Goal: Task Accomplishment & Management: Use online tool/utility

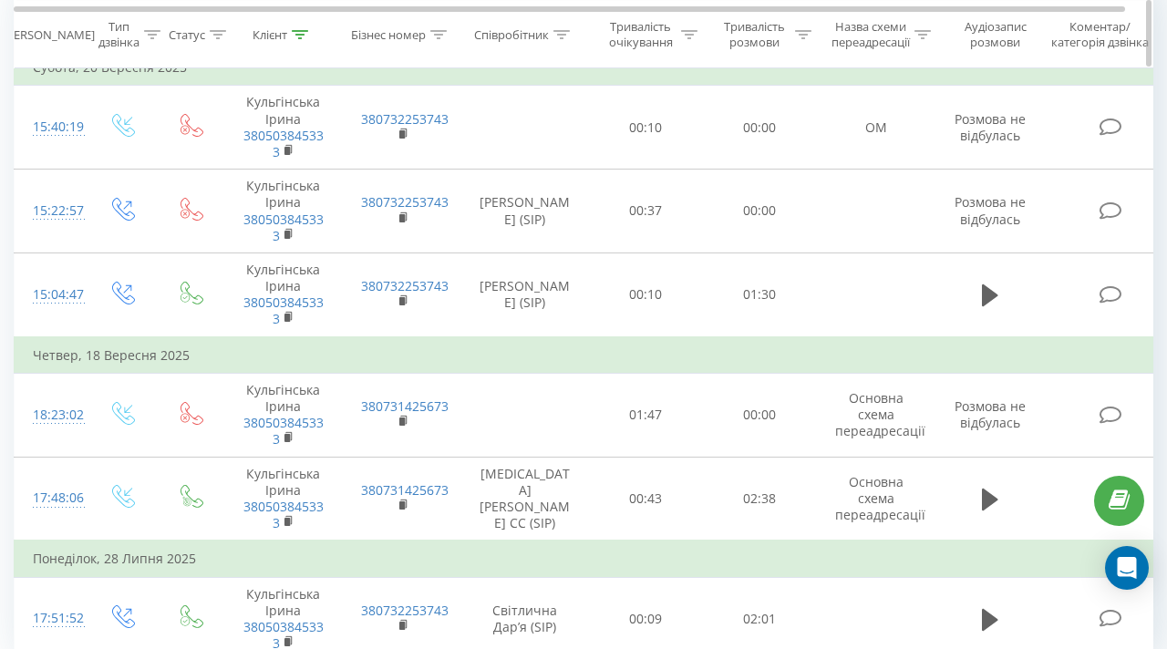
scroll to position [197, 0]
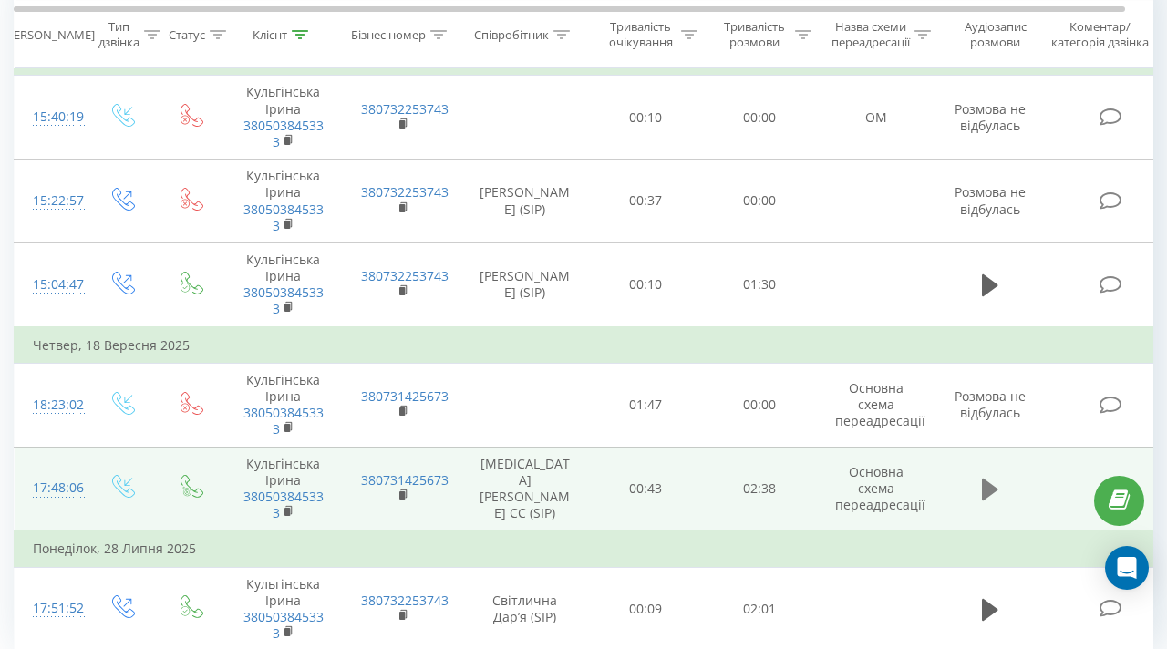
click at [999, 482] on button at bounding box center [989, 489] width 27 height 27
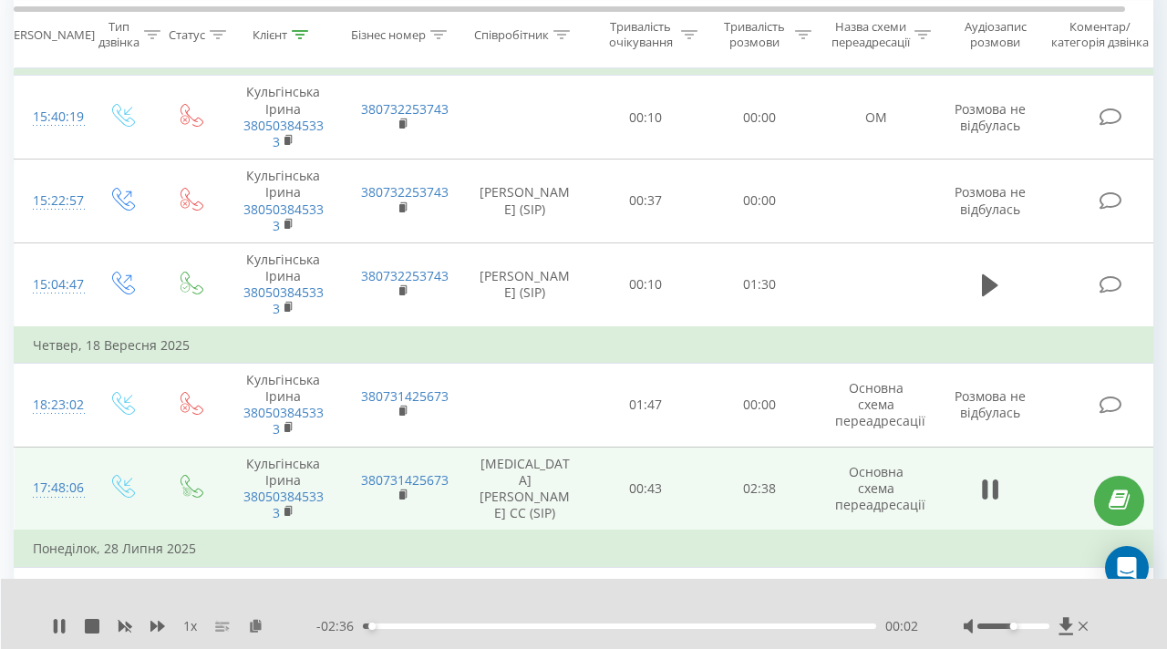
click at [221, 627] on rect at bounding box center [219, 626] width 9 height 2
click at [160, 625] on icon at bounding box center [157, 626] width 15 height 11
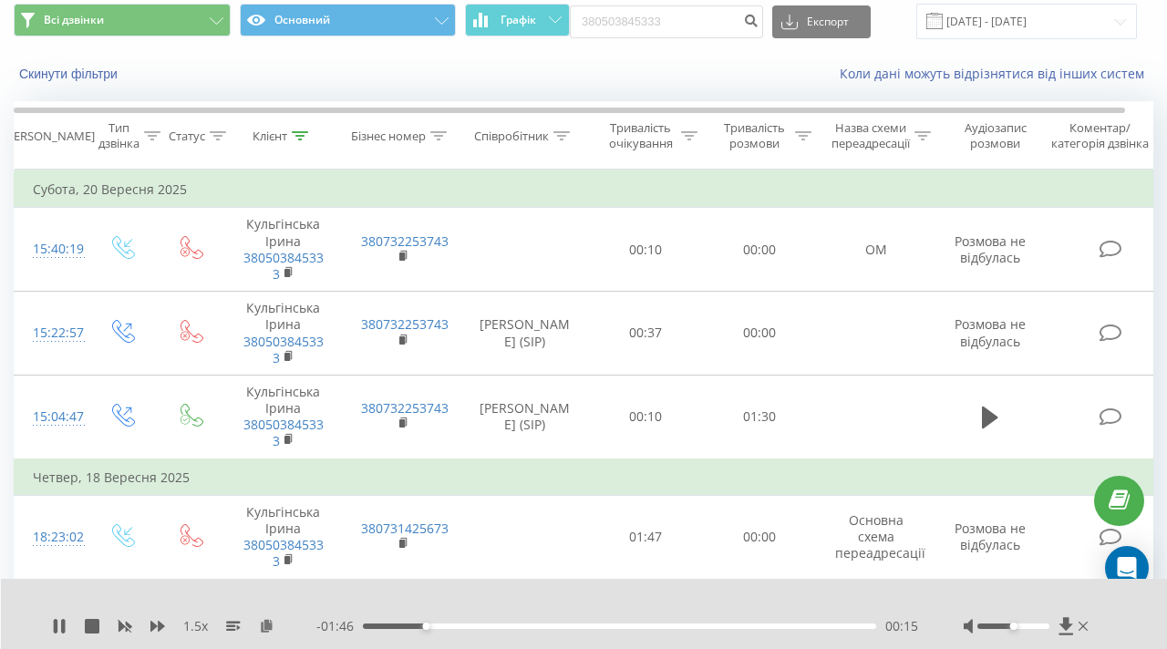
scroll to position [59, 0]
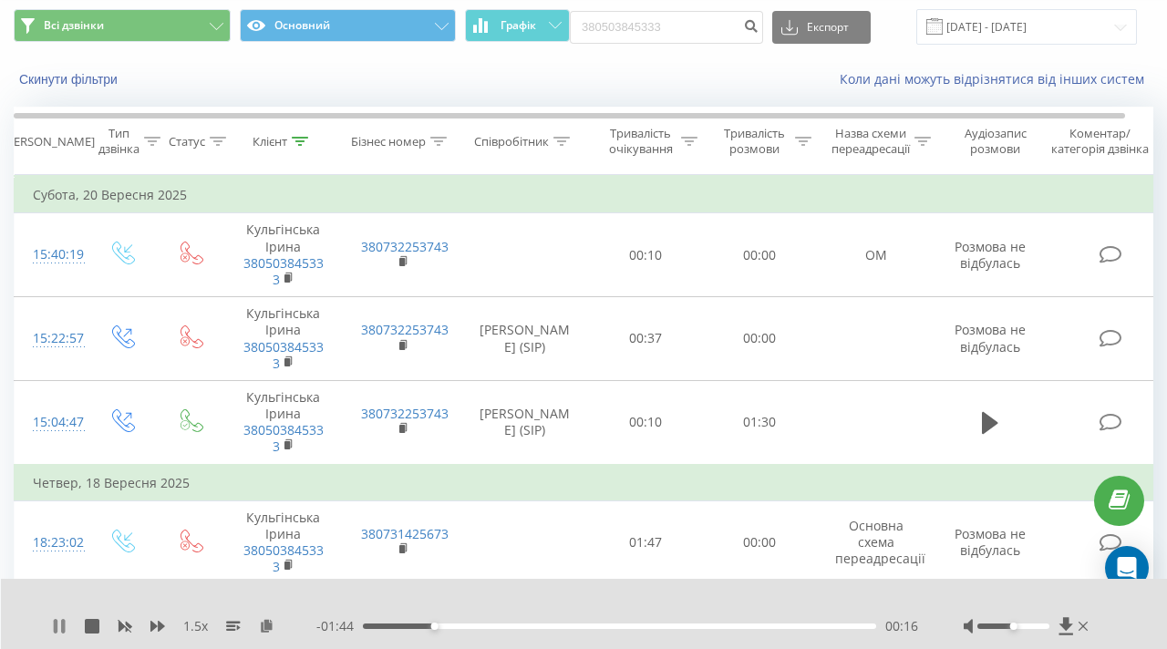
click at [54, 627] on icon at bounding box center [56, 626] width 4 height 15
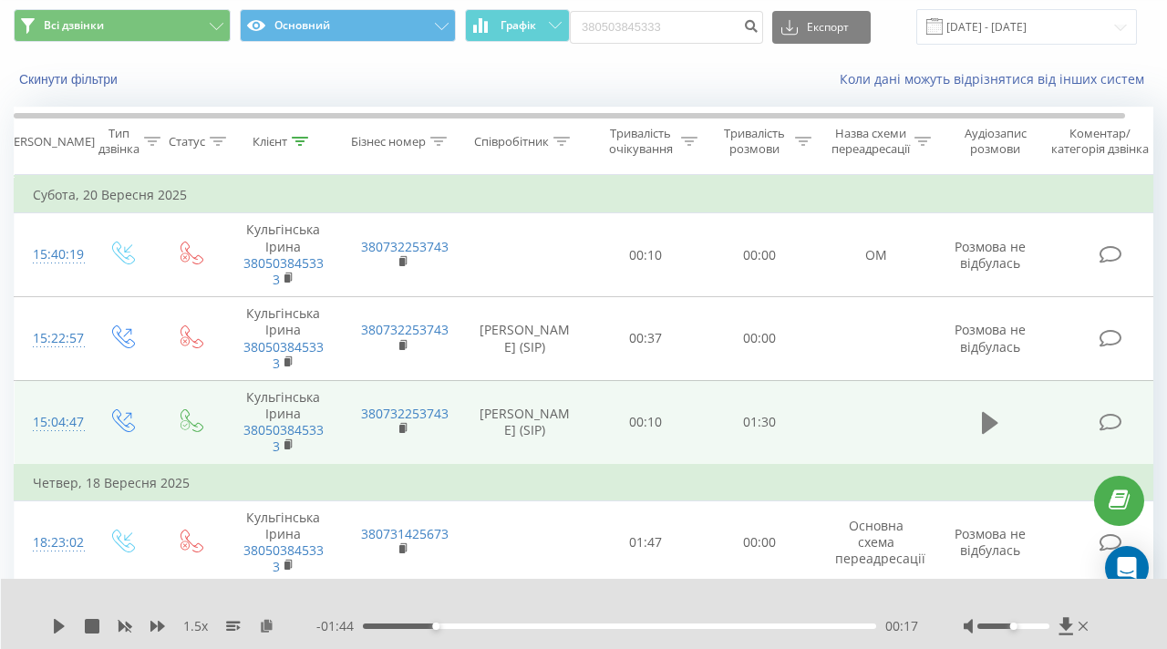
click at [989, 413] on icon at bounding box center [990, 423] width 16 height 26
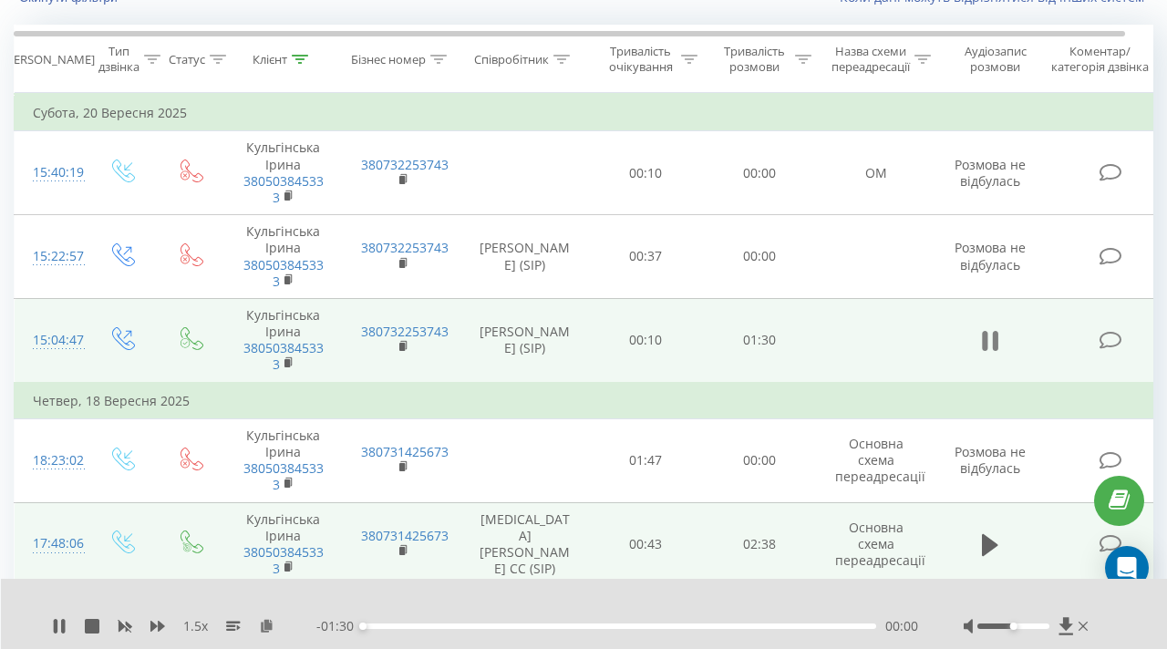
scroll to position [143, 0]
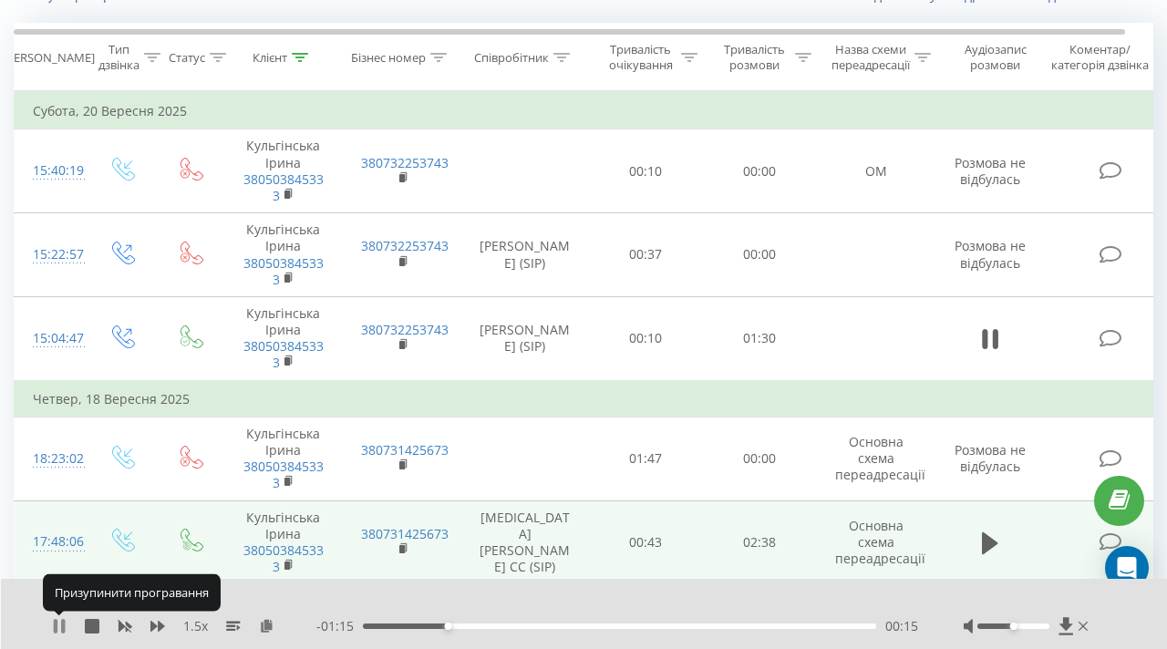
click at [52, 625] on icon at bounding box center [59, 626] width 15 height 15
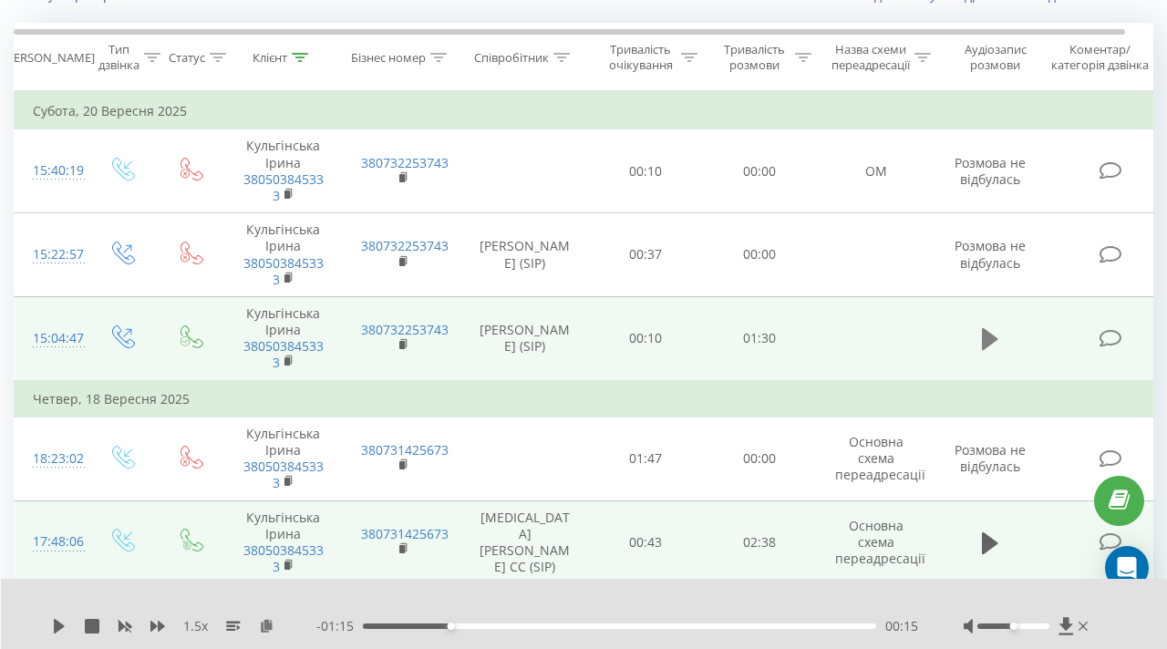
click at [977, 350] on button at bounding box center [989, 338] width 27 height 27
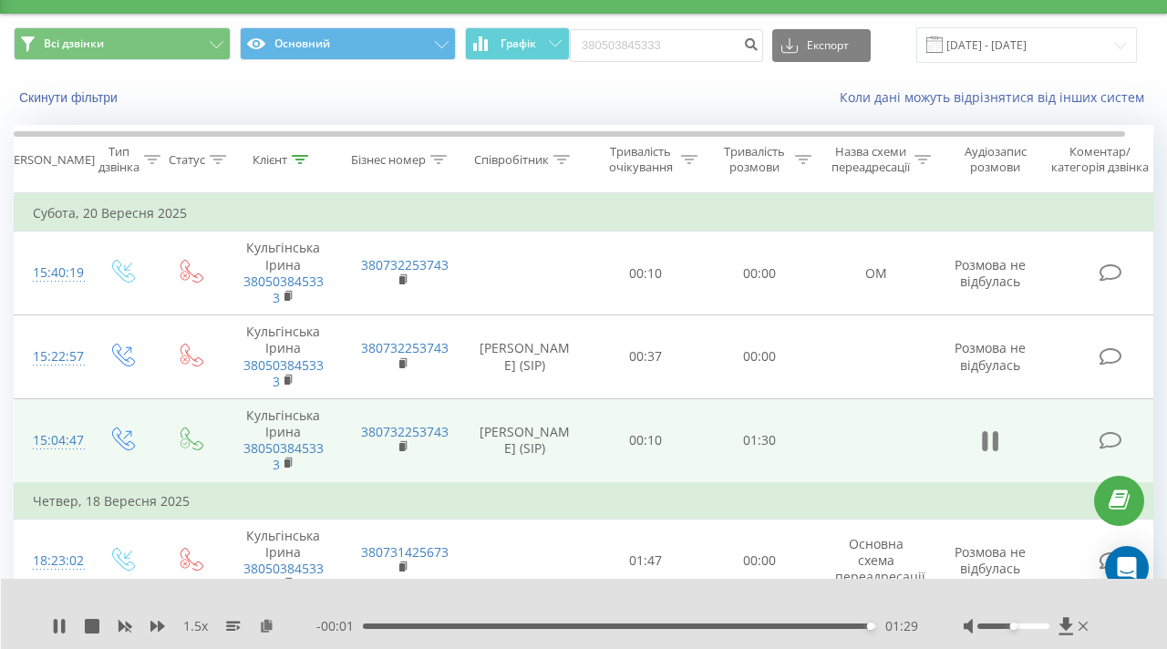
scroll to position [14, 0]
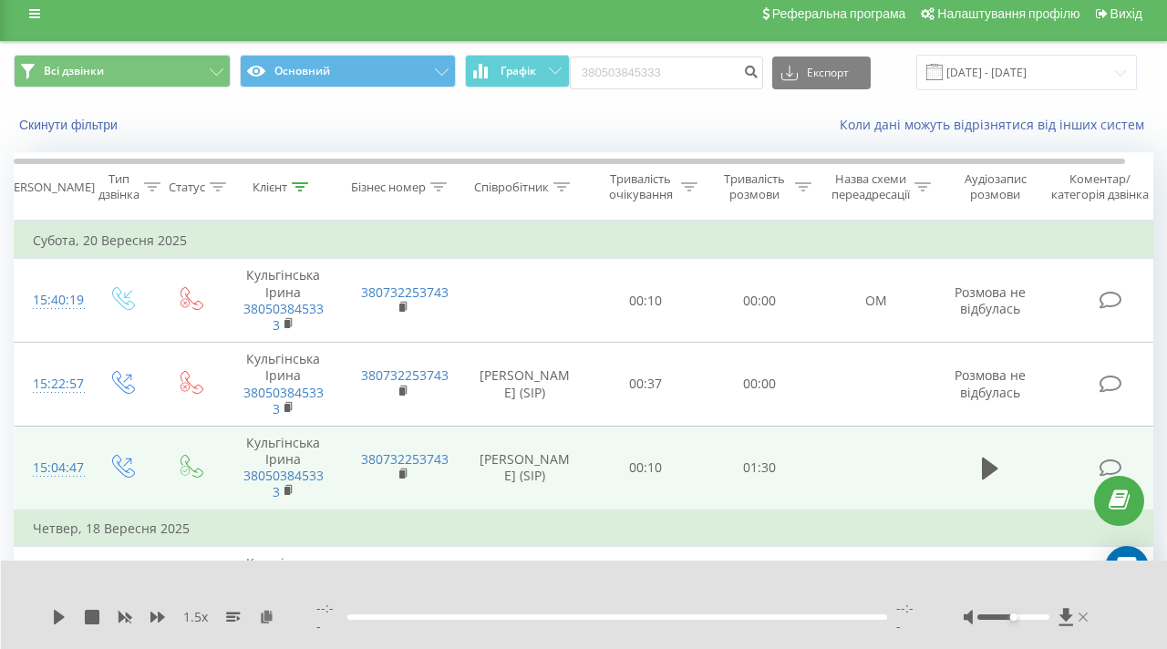
click at [1085, 624] on icon at bounding box center [1082, 617] width 9 height 15
